Goal: Find specific page/section

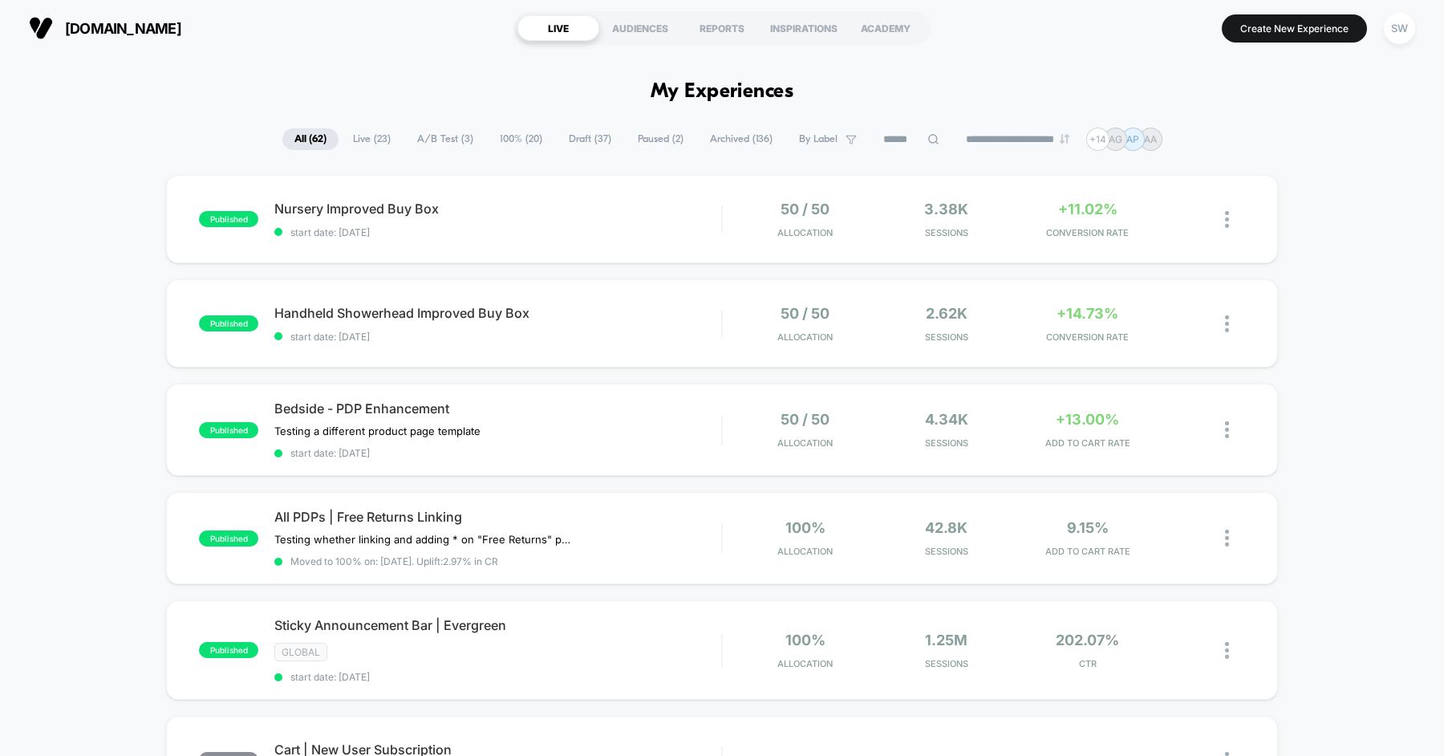
click at [526, 421] on div "Bedside - PDP Enhancement Testing a different product page template Click to ed…" at bounding box center [497, 429] width 447 height 59
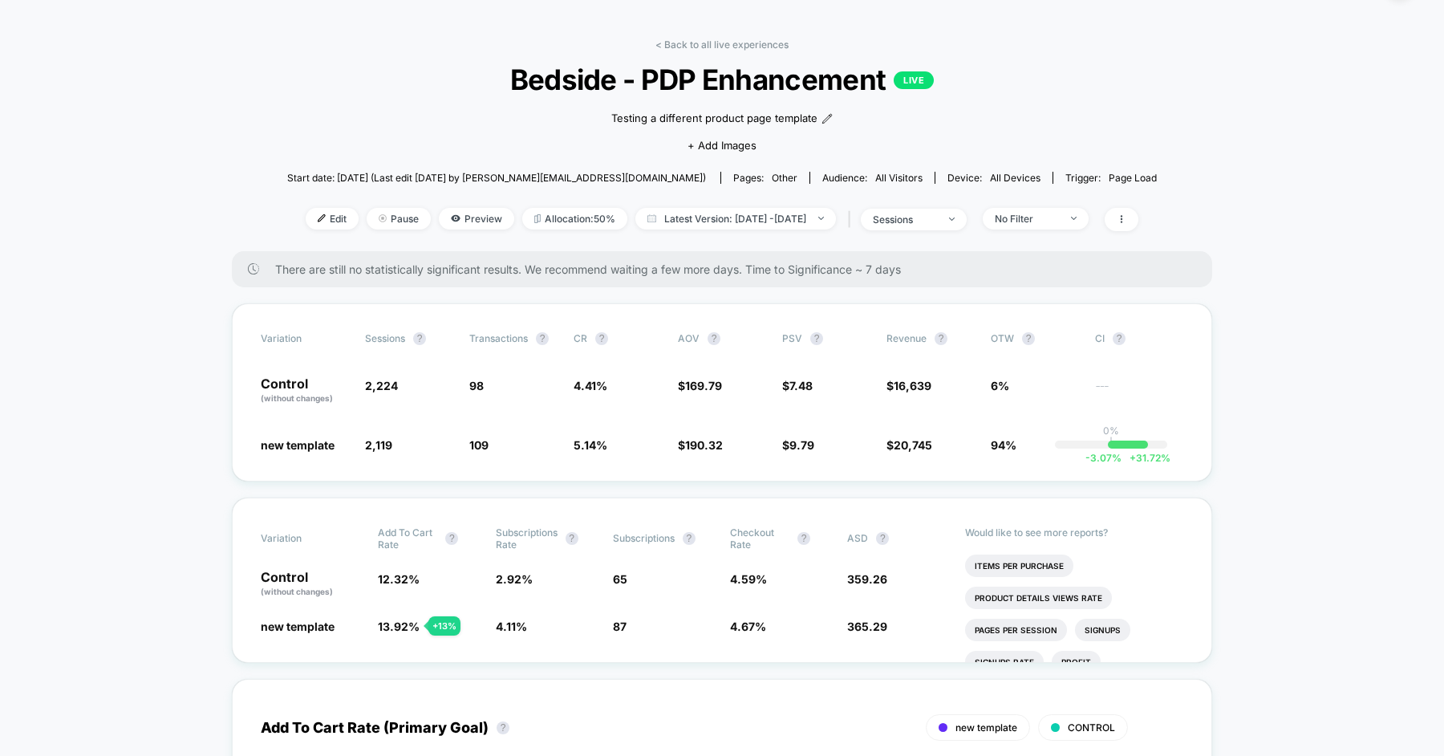
scroll to position [34, 0]
